Goal: Transaction & Acquisition: Purchase product/service

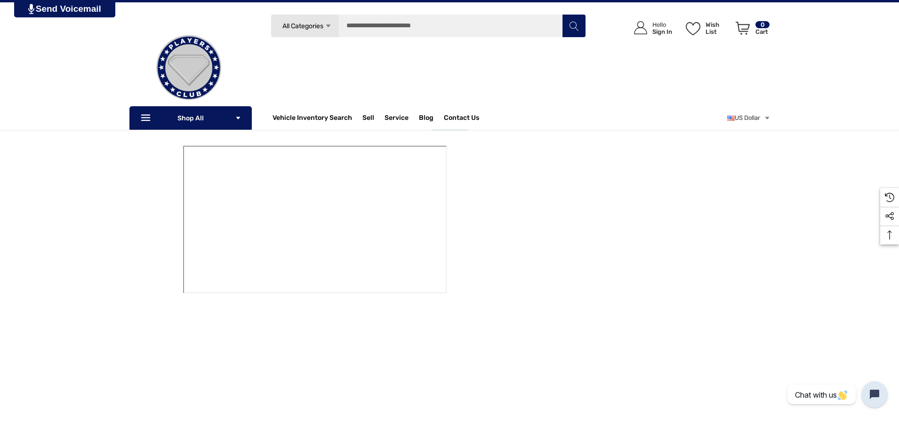
scroll to position [94, 0]
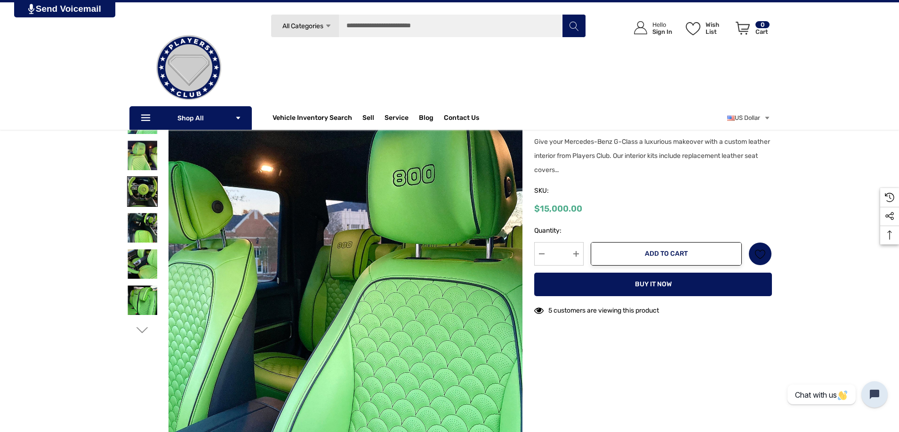
click at [142, 192] on img at bounding box center [143, 192] width 30 height 30
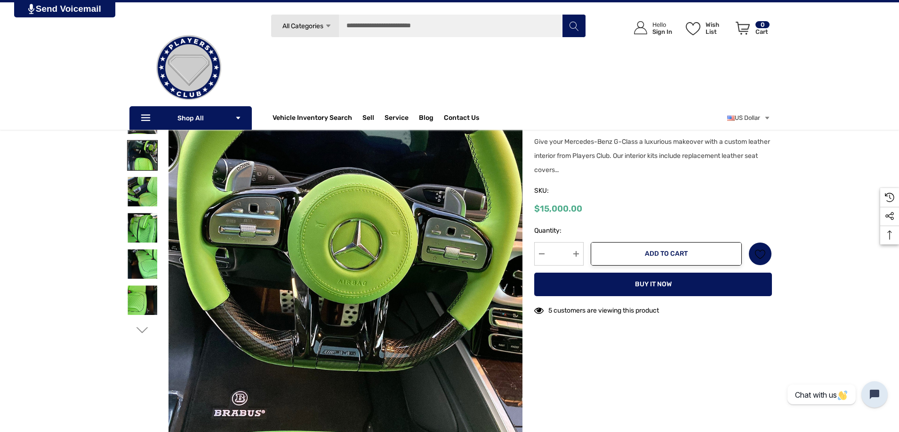
click at [142, 163] on img at bounding box center [143, 156] width 30 height 30
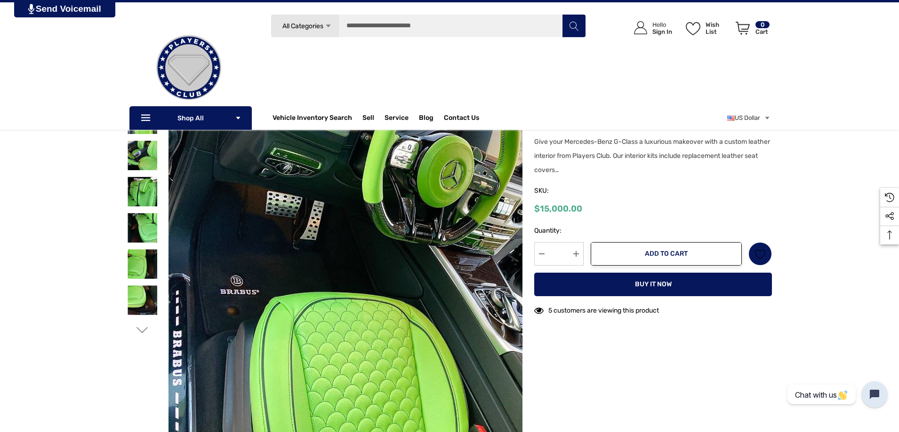
click at [140, 173] on div at bounding box center [142, 155] width 31 height 36
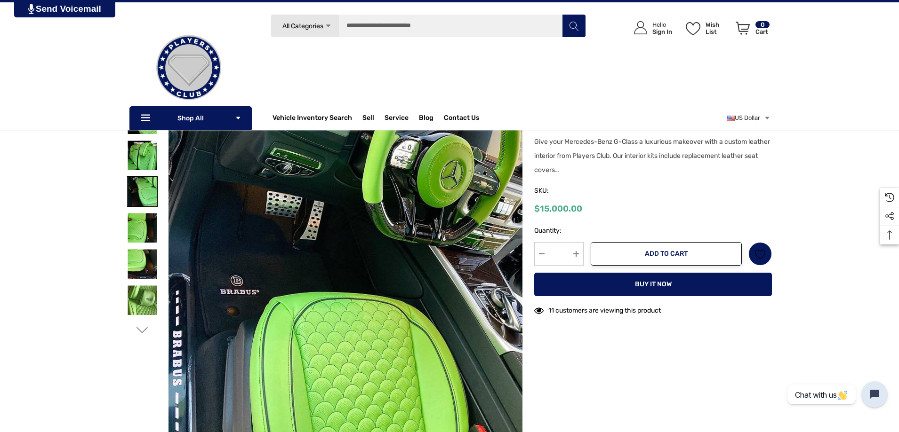
click at [140, 180] on img at bounding box center [143, 192] width 30 height 30
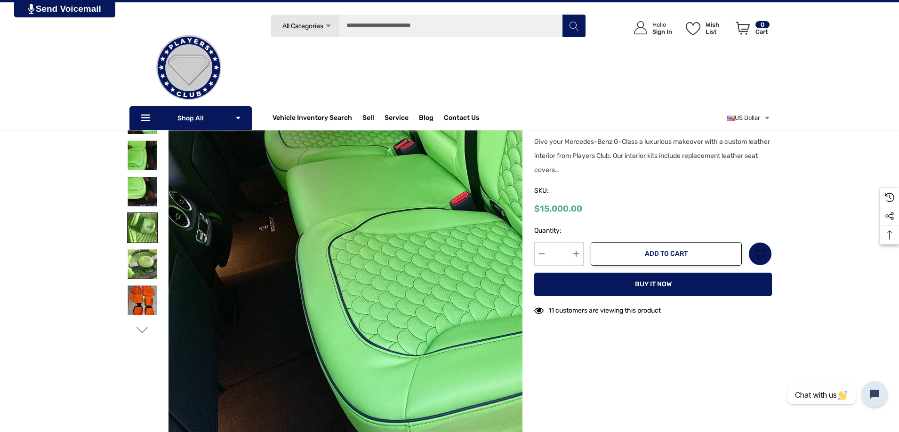
click at [144, 223] on img at bounding box center [143, 228] width 30 height 30
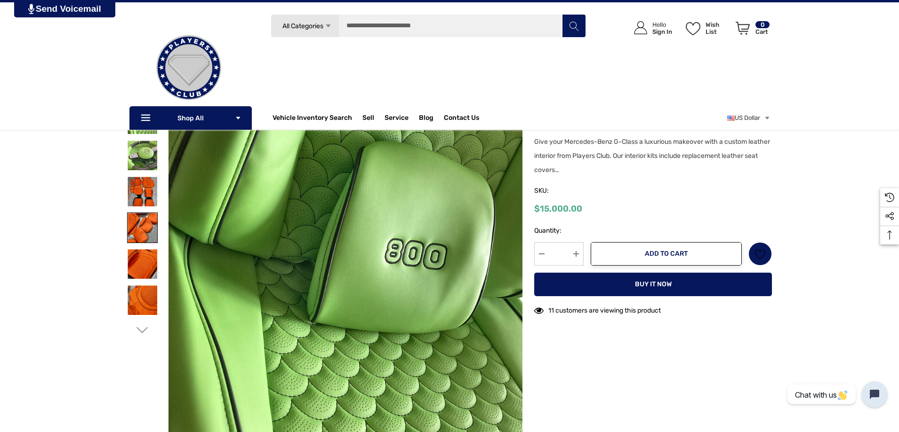
click at [144, 228] on img at bounding box center [143, 228] width 30 height 30
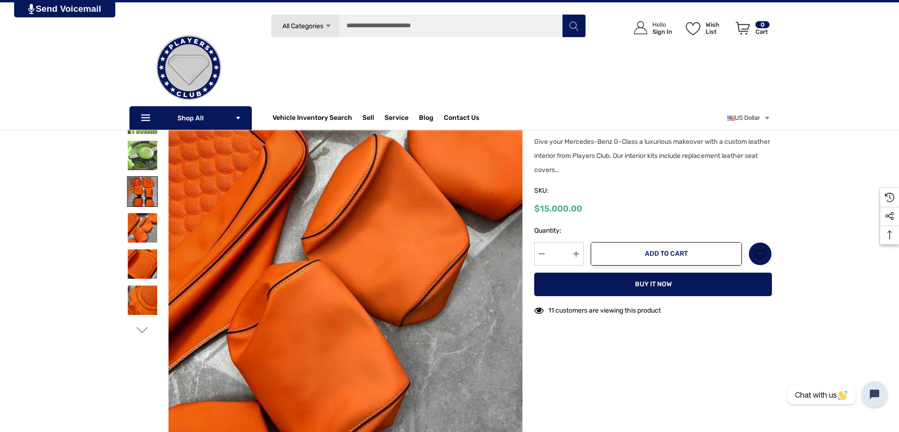
click at [149, 200] on img at bounding box center [143, 192] width 30 height 30
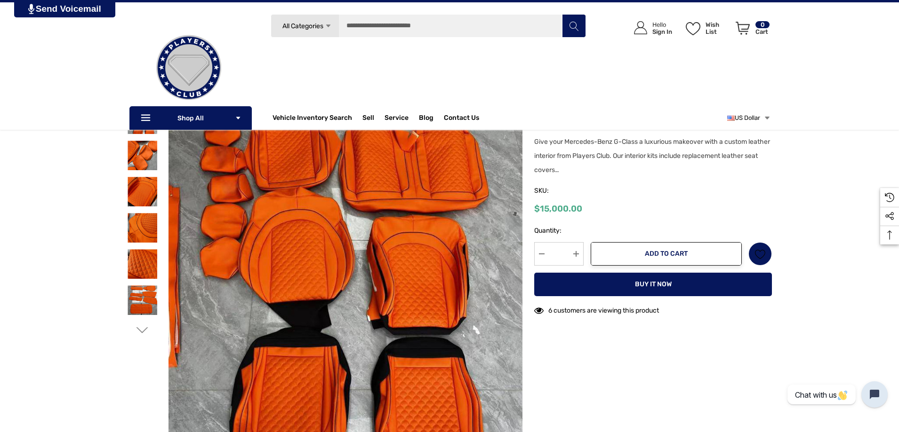
click at [744, 120] on link "US Dollar" at bounding box center [748, 118] width 43 height 19
click at [749, 124] on link "US Dollar" at bounding box center [748, 118] width 43 height 19
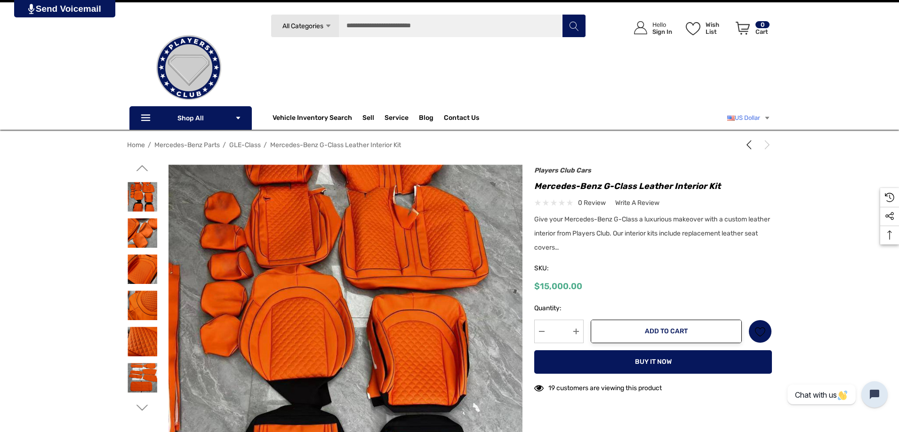
scroll to position [0, 0]
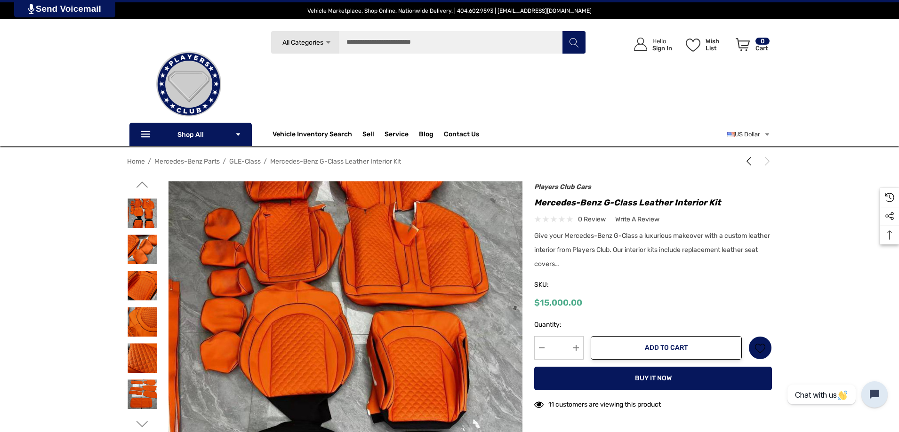
click at [560, 171] on div "Home Mercedes-Benz Parts GLE-Class Mercedes-Benz G-Class Leather Interior Kit P…" at bounding box center [449, 344] width 659 height 382
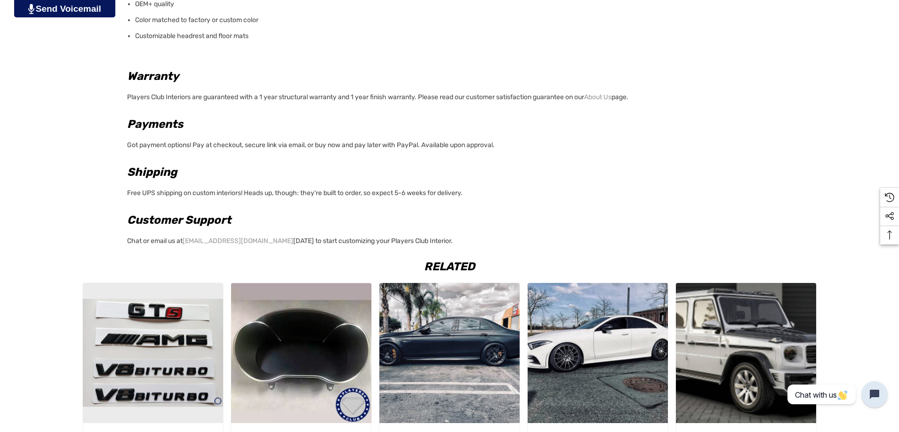
scroll to position [1035, 0]
